Goal: Transaction & Acquisition: Purchase product/service

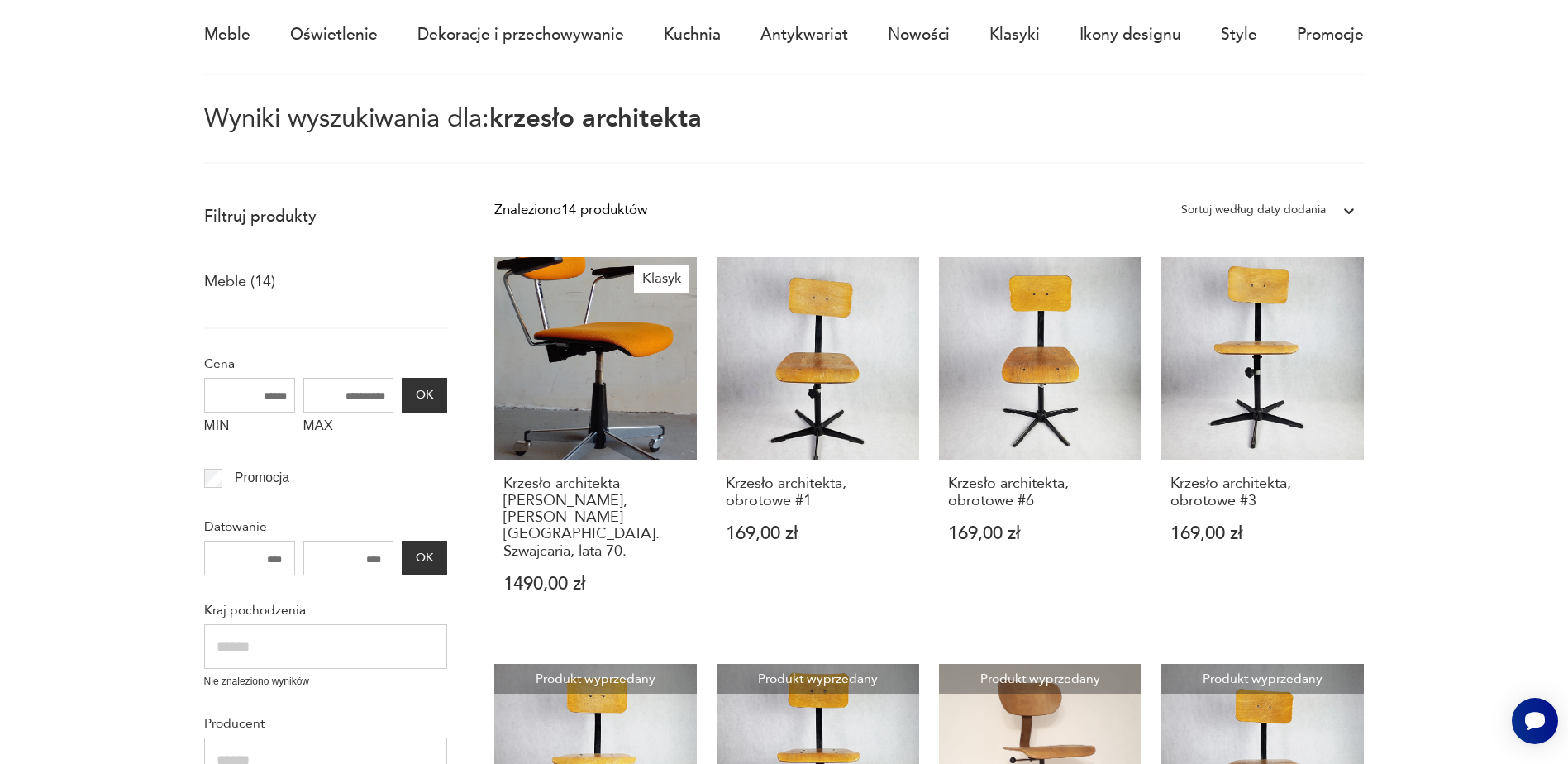
scroll to position [106, 0]
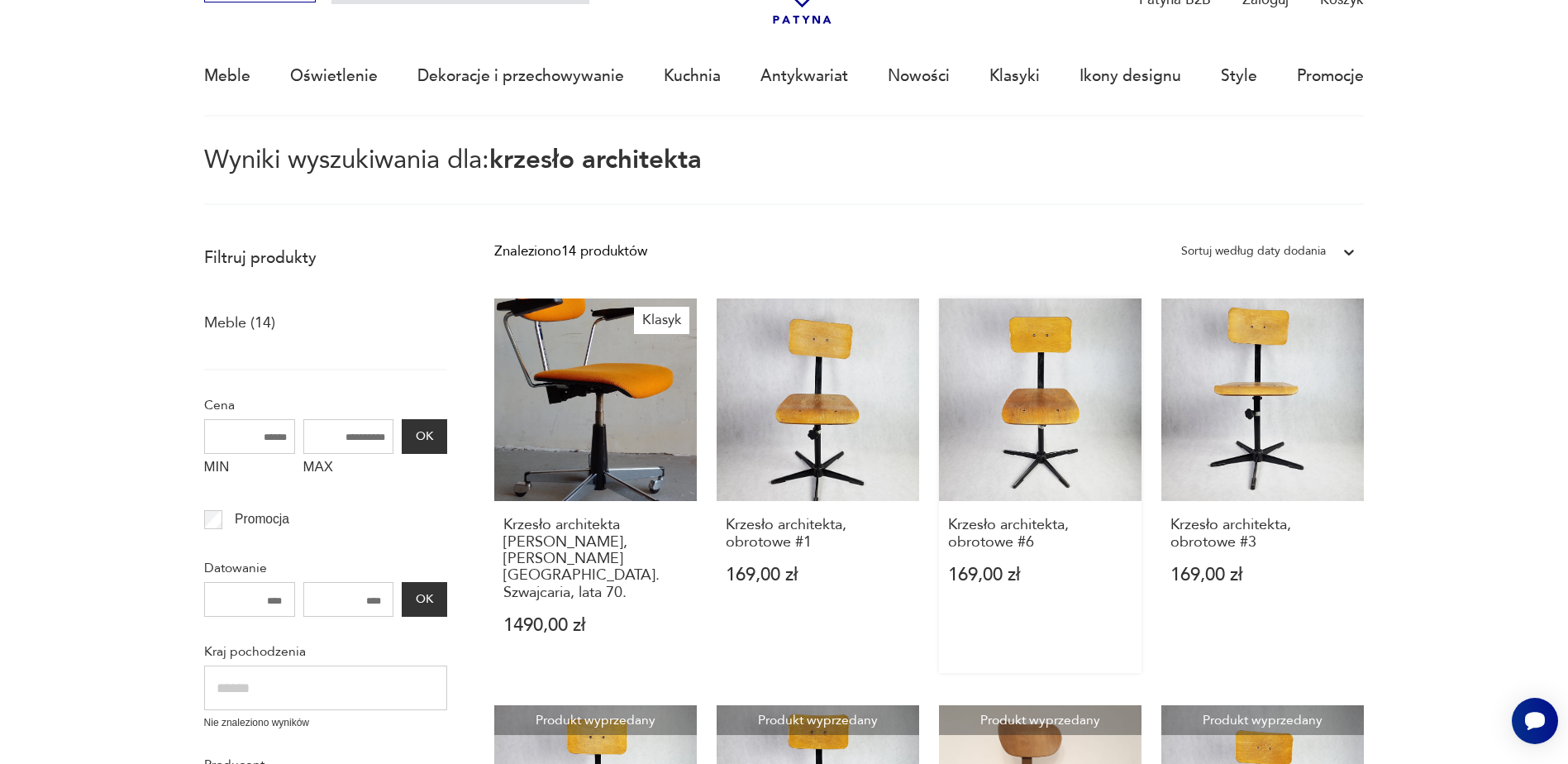
click at [1019, 419] on link "Krzesło architekta, obrotowe #6 169,00 zł" at bounding box center [1040, 486] width 202 height 375
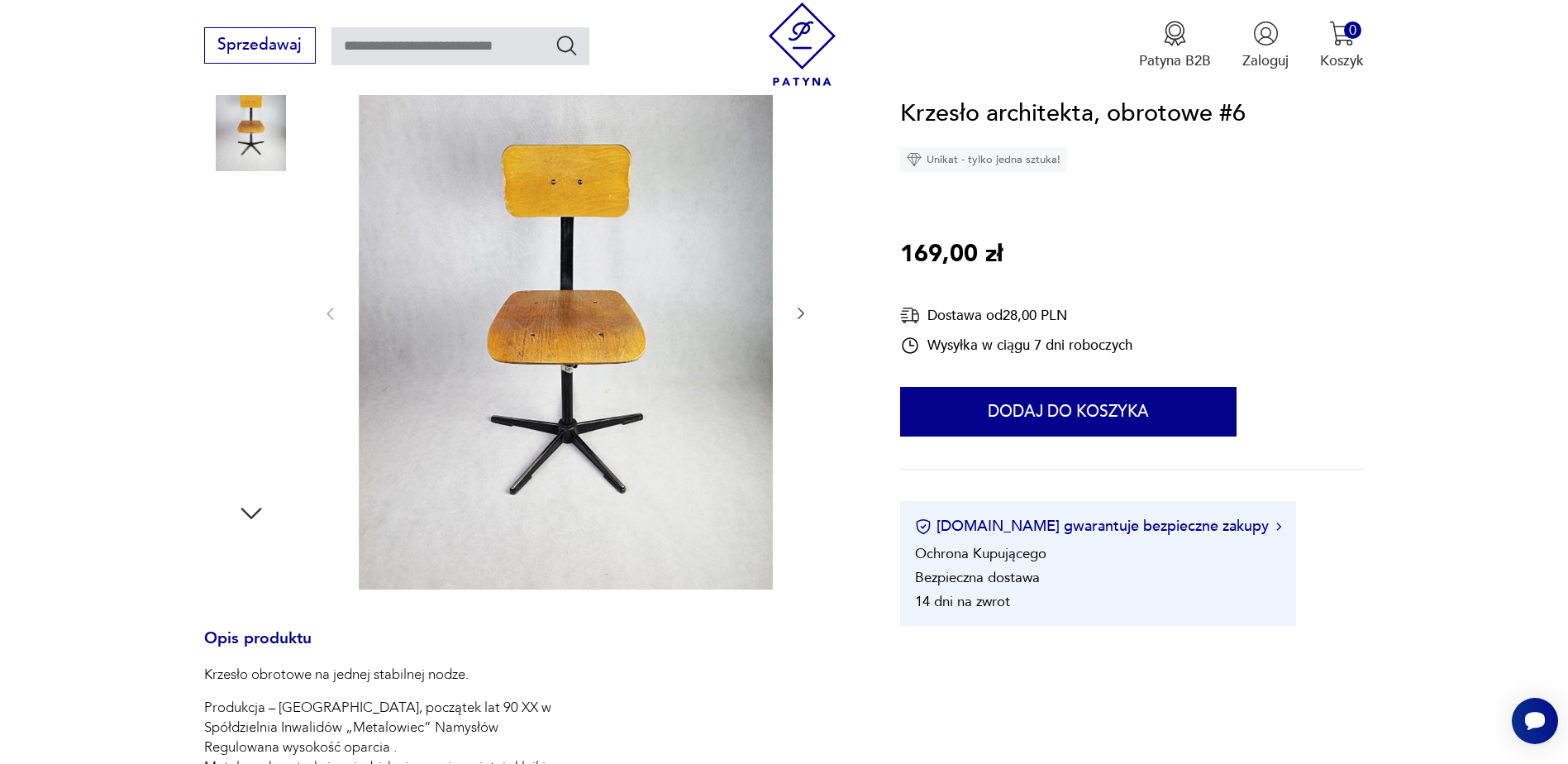
scroll to position [265, 0]
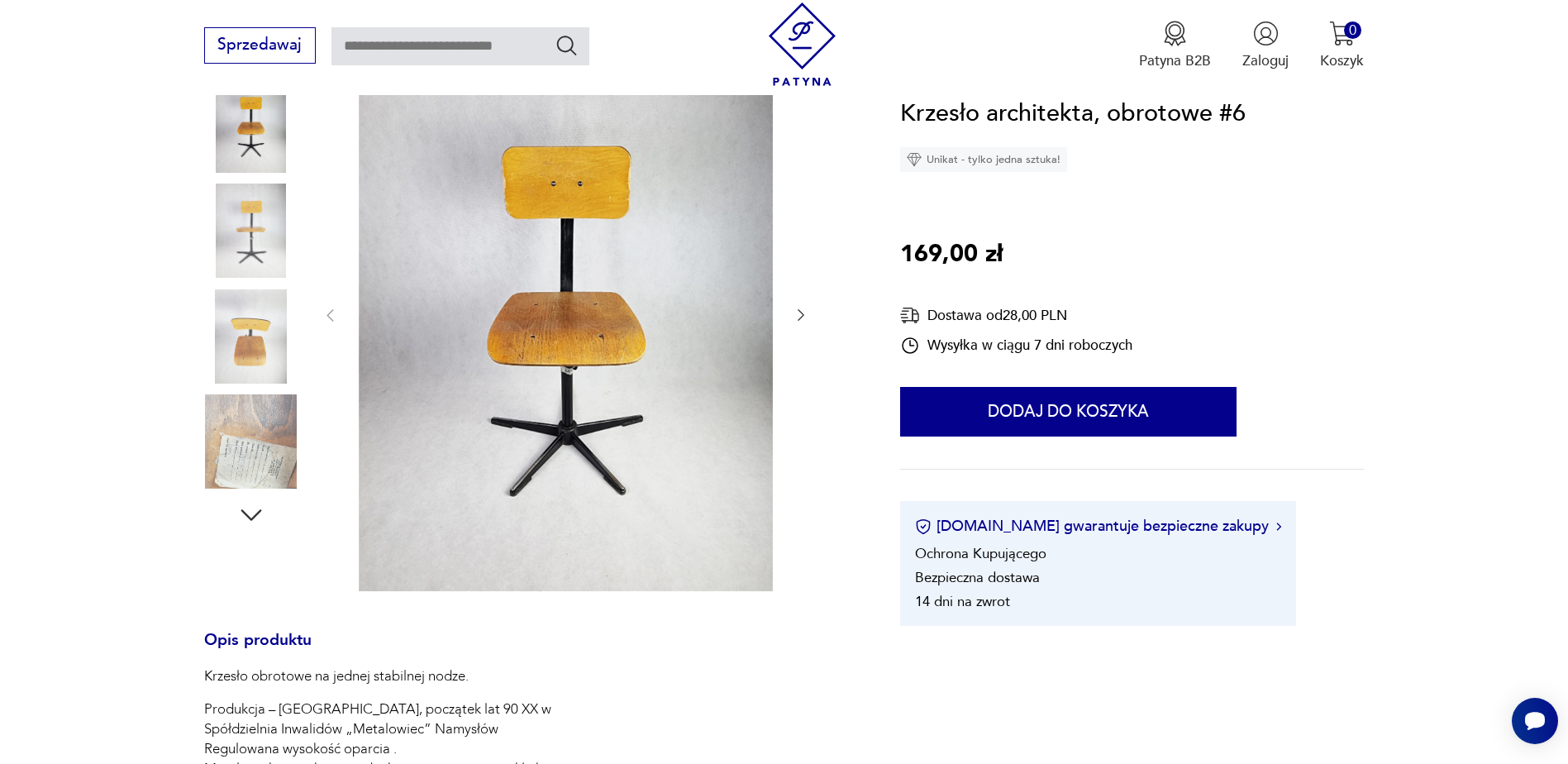
click at [796, 310] on icon "button" at bounding box center [801, 316] width 17 height 17
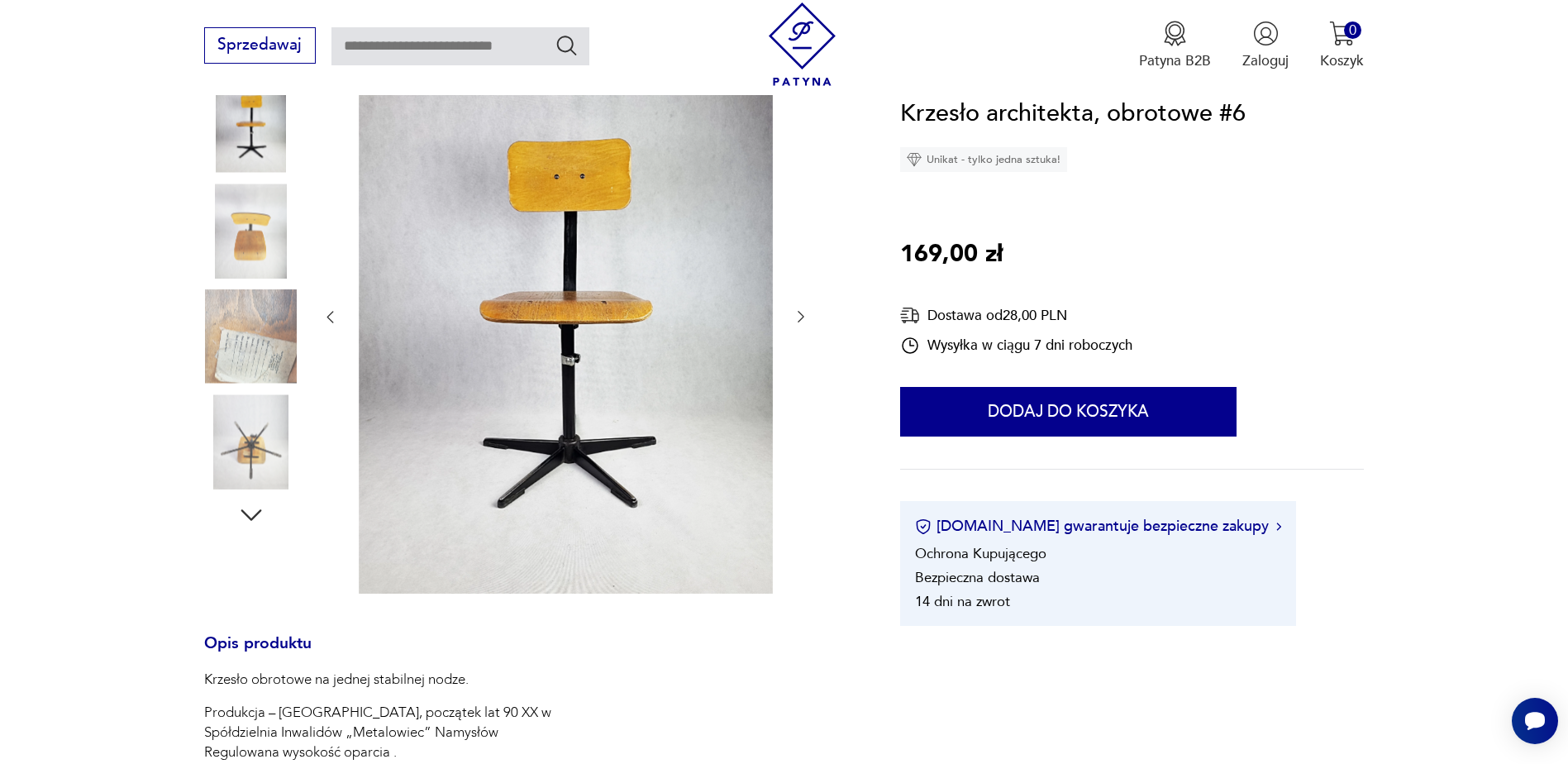
click at [796, 310] on icon "button" at bounding box center [801, 317] width 17 height 17
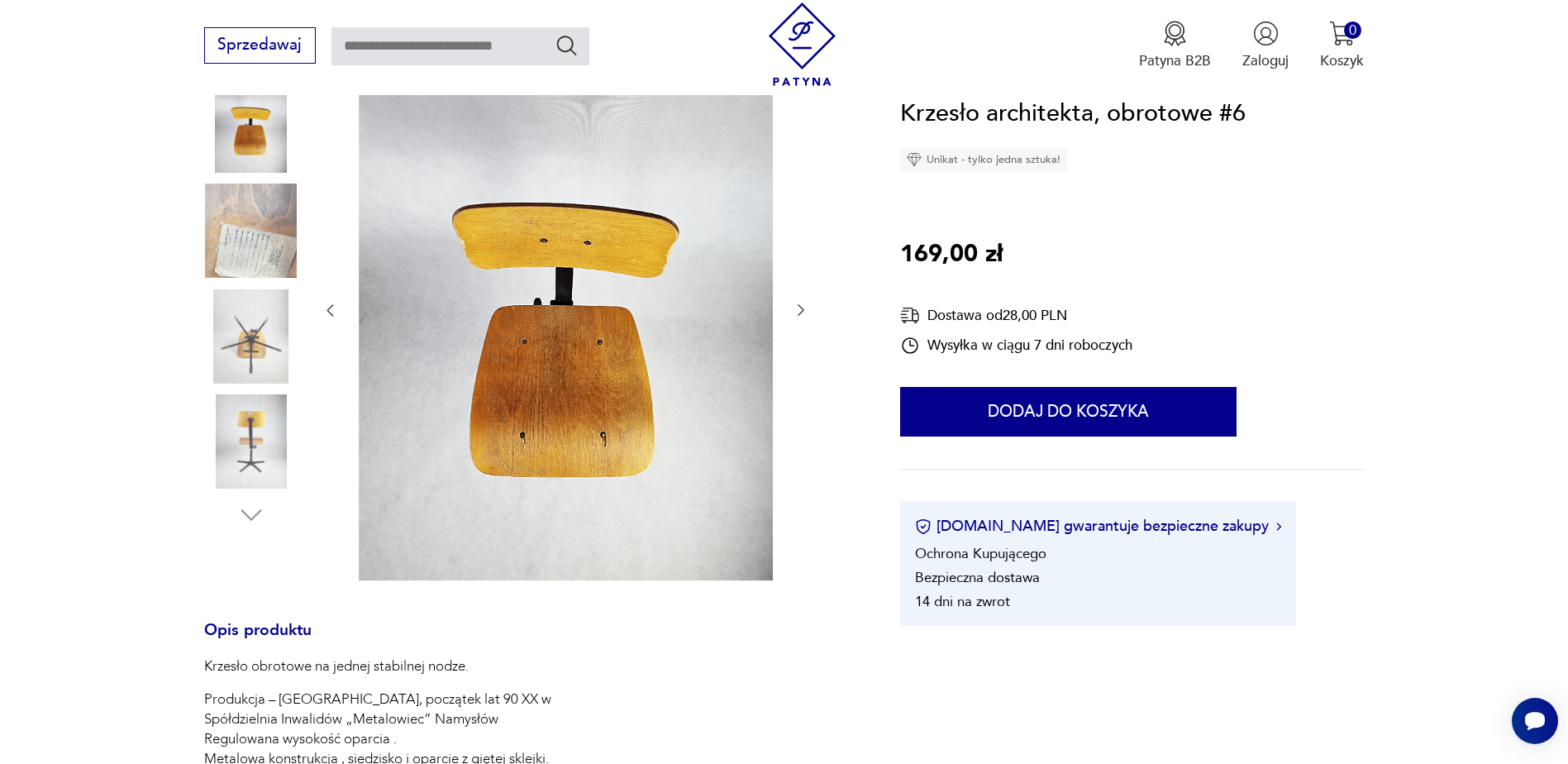
click at [796, 310] on icon "button" at bounding box center [801, 310] width 17 height 17
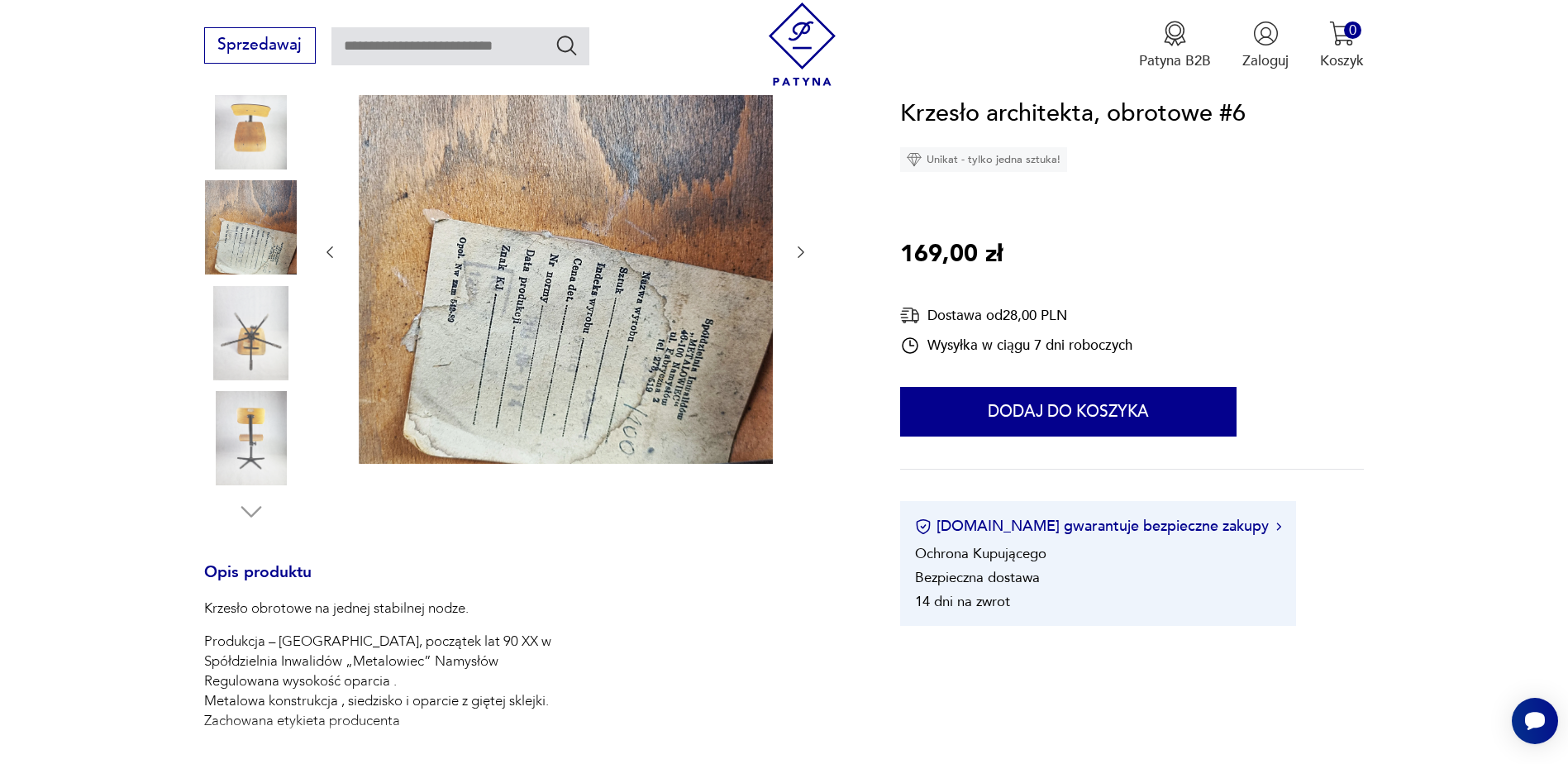
click at [796, 310] on div at bounding box center [566, 252] width 488 height 431
click at [795, 253] on icon "button" at bounding box center [801, 252] width 17 height 17
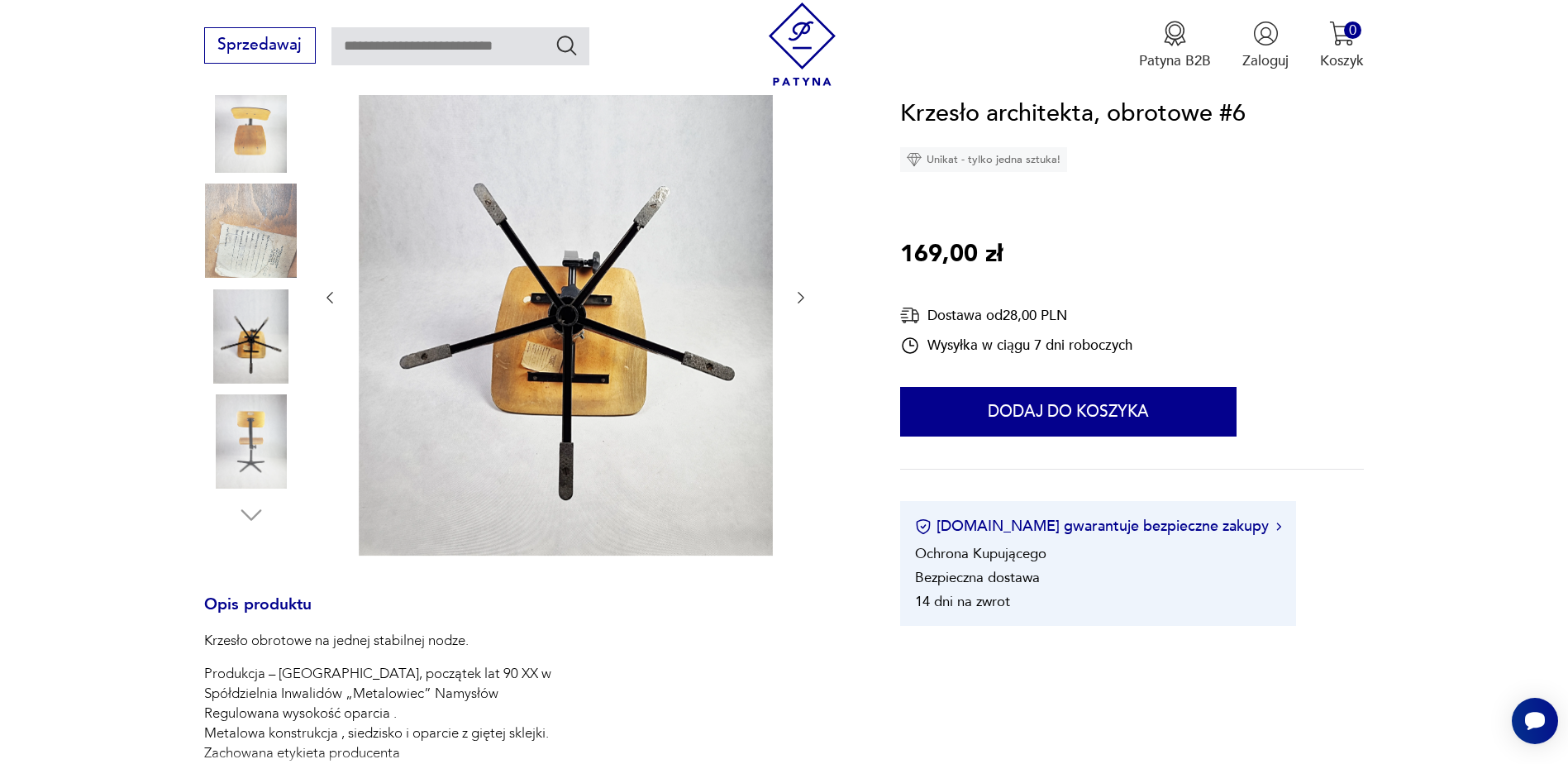
click at [796, 253] on div at bounding box center [566, 299] width 488 height 522
click at [802, 295] on icon "button" at bounding box center [800, 298] width 7 height 11
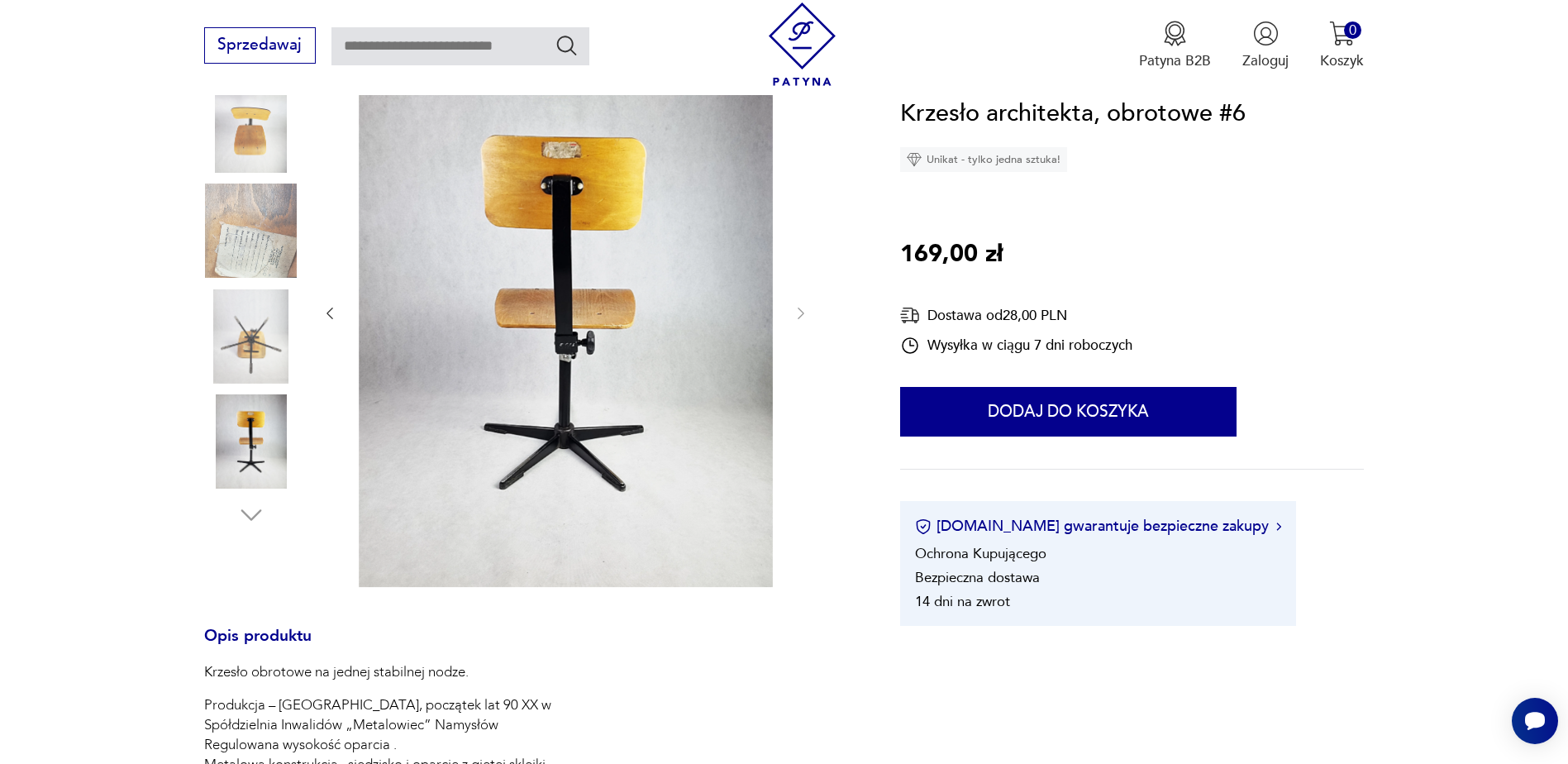
click at [802, 295] on div at bounding box center [566, 314] width 488 height 553
type input "**********"
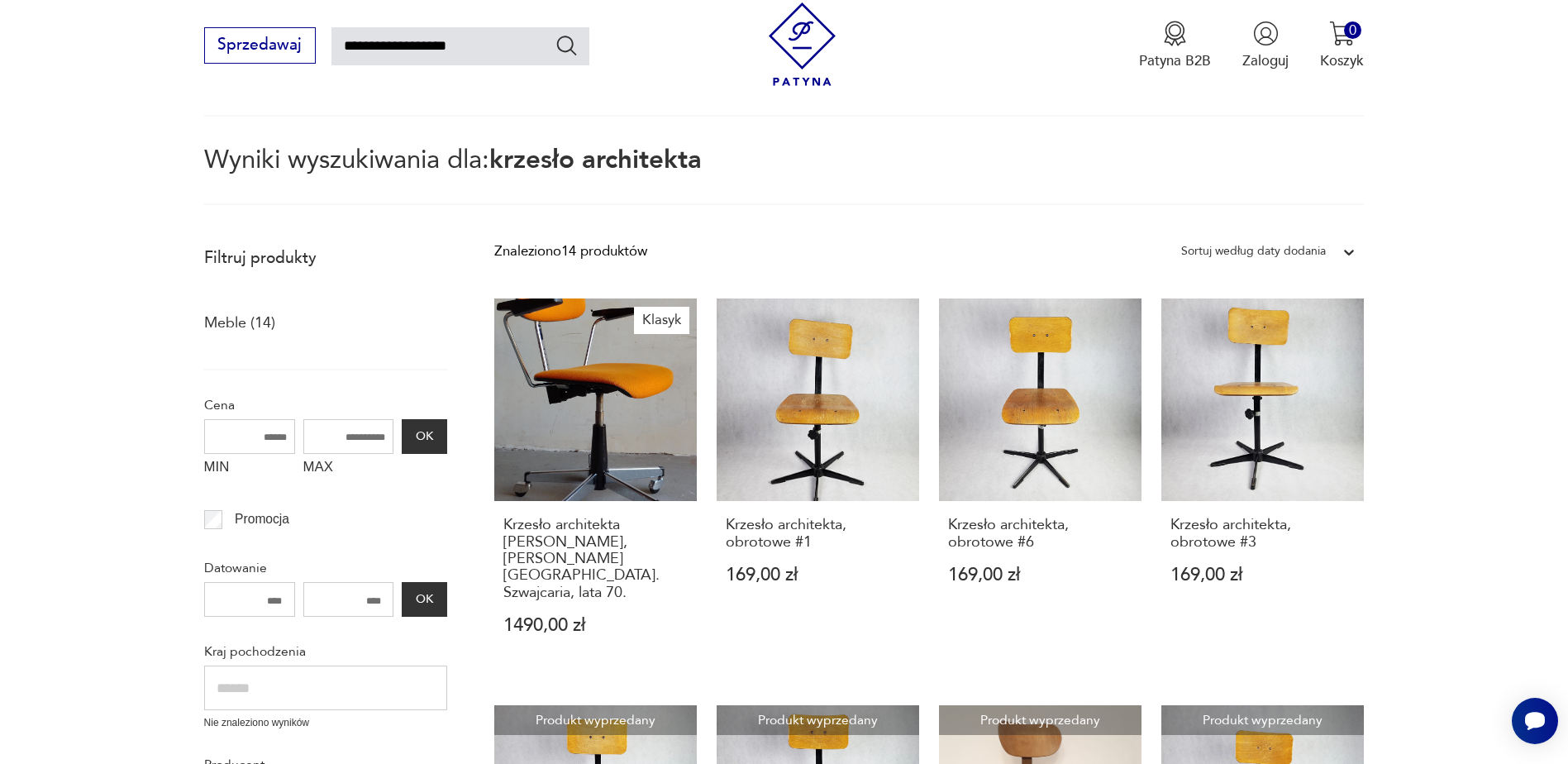
scroll to position [774, 0]
